Goal: Navigation & Orientation: Go to known website

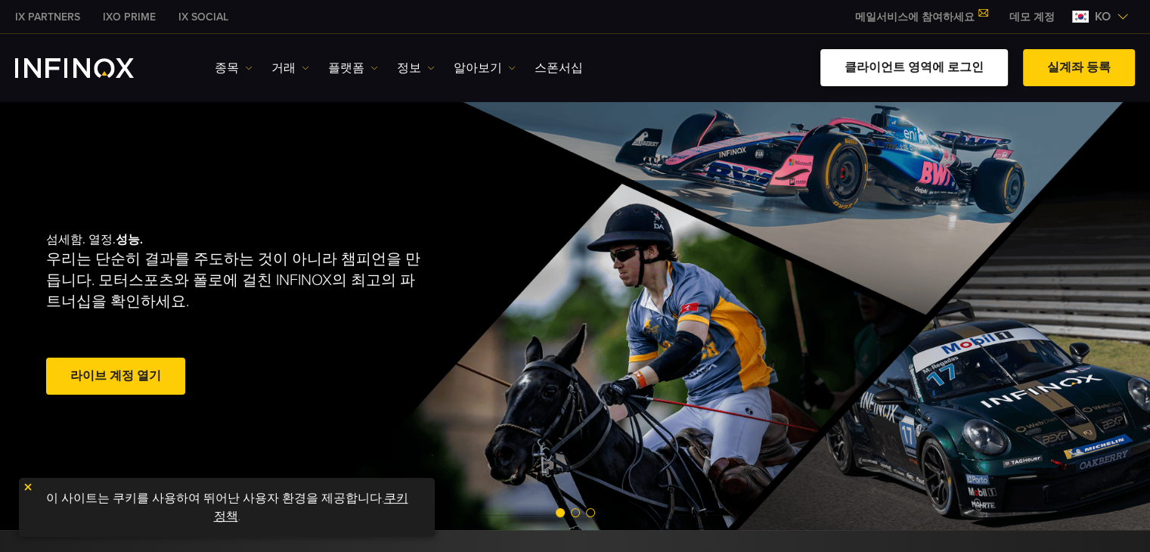
drag, startPoint x: 0, startPoint y: 0, endPoint x: 946, endPoint y: 68, distance: 948.7
click at [946, 68] on link "클라이언트 영역에 로그인" at bounding box center [915, 67] width 188 height 37
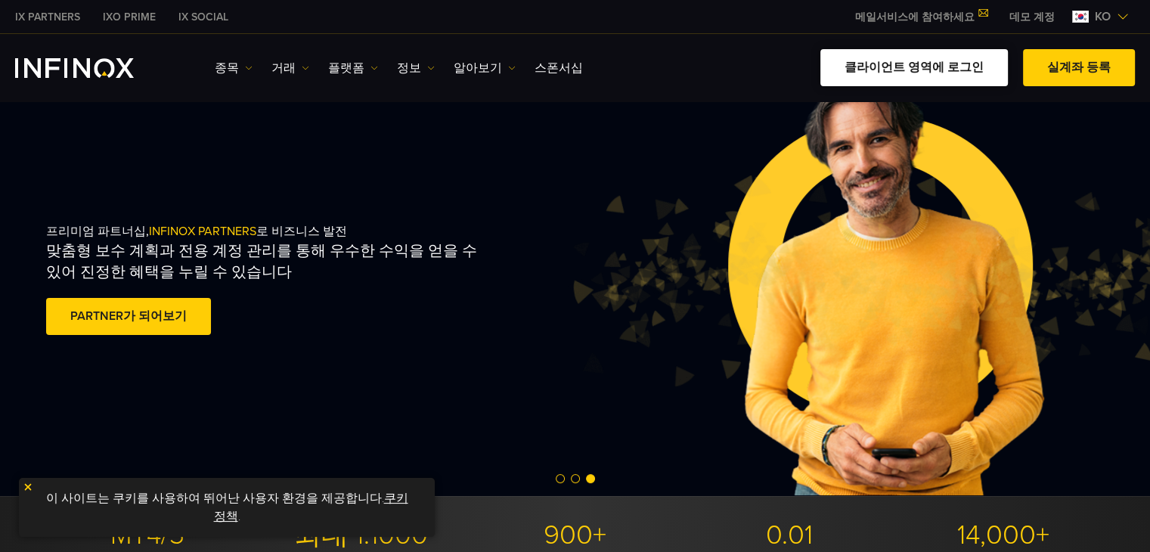
click at [899, 69] on link "클라이언트 영역에 로그인" at bounding box center [915, 67] width 188 height 37
